Goal: Obtain resource: Download file/media

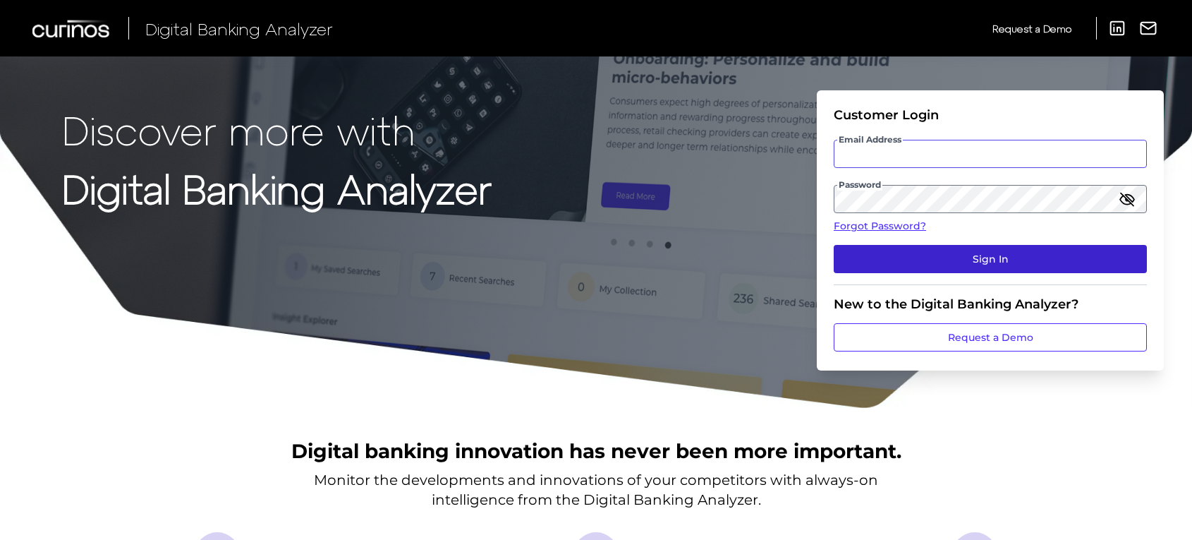
type input "[PERSON_NAME][EMAIL_ADDRESS][PERSON_NAME][DOMAIN_NAME]"
click at [943, 256] on button "Sign In" at bounding box center [990, 259] width 313 height 28
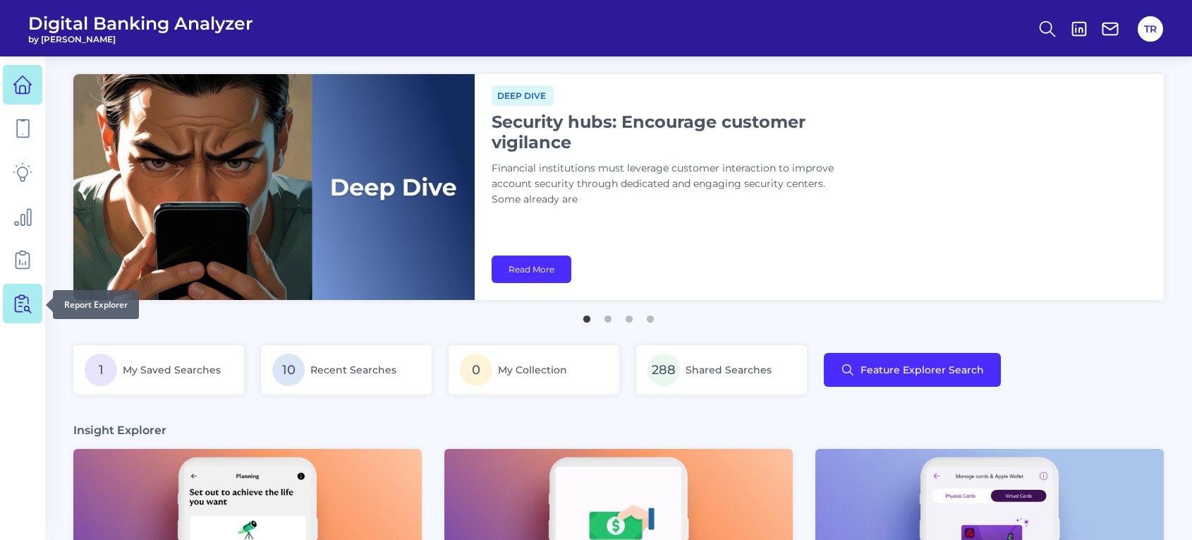
click at [23, 294] on icon at bounding box center [23, 304] width 20 height 20
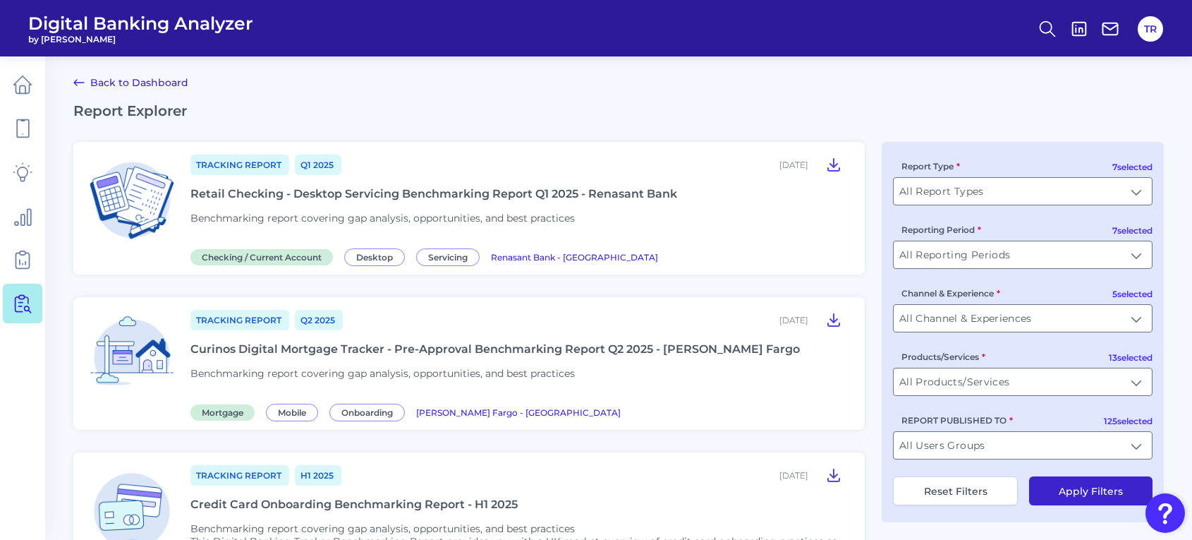
click at [480, 192] on div "Retail Checking - Desktop Servicing Benchmarking Report Q1 2025 - Renasant Bank" at bounding box center [434, 193] width 487 height 13
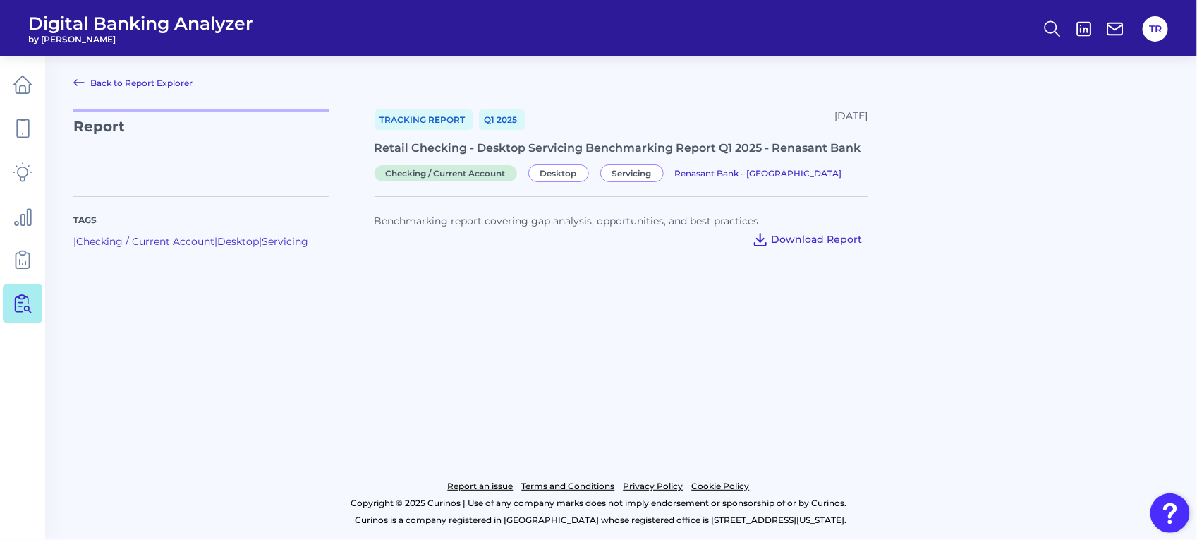
click at [829, 238] on span "Download Report" at bounding box center [817, 239] width 91 height 13
click at [933, 216] on div at bounding box center [1019, 221] width 301 height 85
click at [1092, 153] on div "Report Tracking Report Q1 [DATE], 2025 Retail Checking - Desktop Servicing Benc…" at bounding box center [621, 144] width 1096 height 70
click at [1151, 27] on button "TR" at bounding box center [1155, 28] width 25 height 25
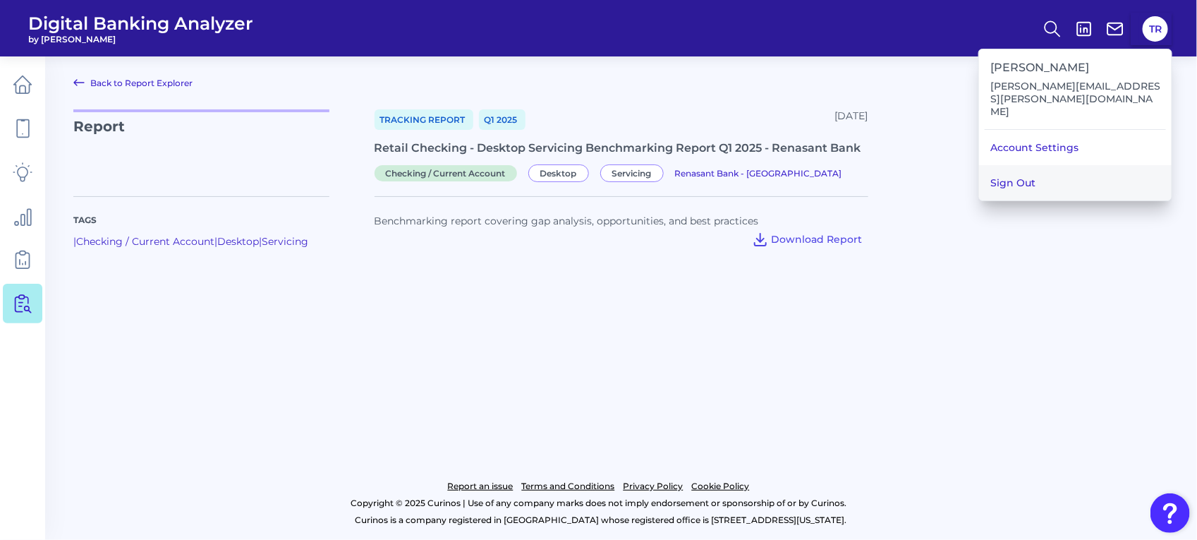
click at [1042, 165] on button "Sign Out" at bounding box center [1075, 182] width 193 height 35
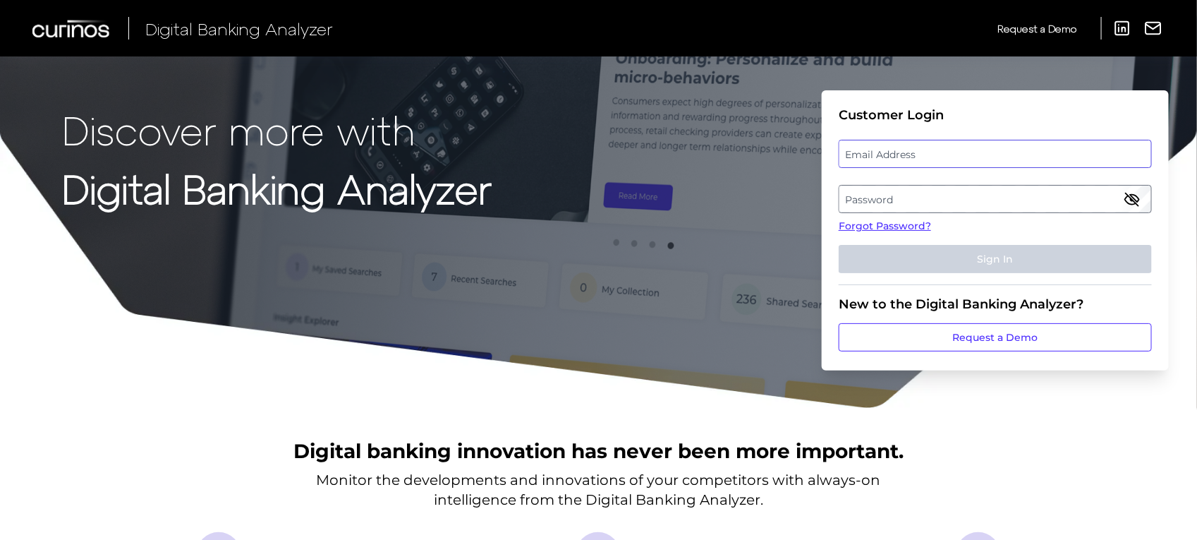
type input "[PERSON_NAME][EMAIL_ADDRESS][PERSON_NAME][DOMAIN_NAME]"
